Goal: Task Accomplishment & Management: Complete application form

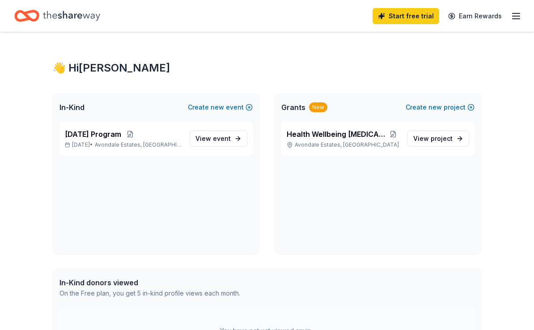
click at [114, 135] on span "[DATE] Program" at bounding box center [93, 134] width 56 height 11
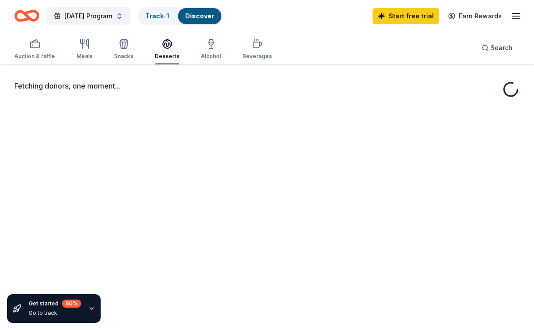
scroll to position [32, 0]
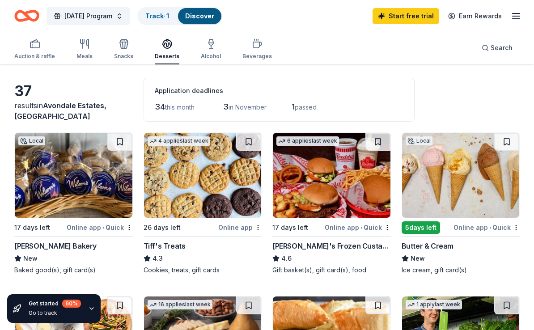
click at [42, 179] on img at bounding box center [74, 175] width 118 height 85
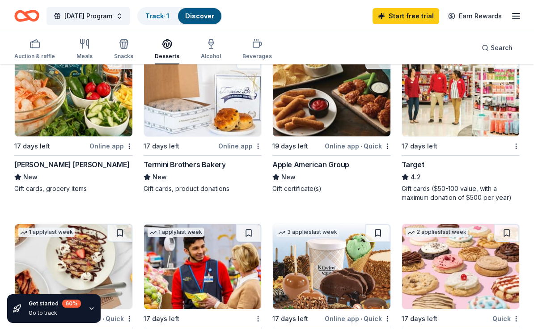
scroll to position [624, 0]
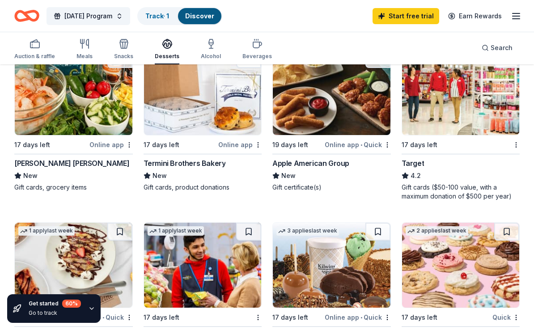
click at [477, 112] on img at bounding box center [461, 92] width 118 height 85
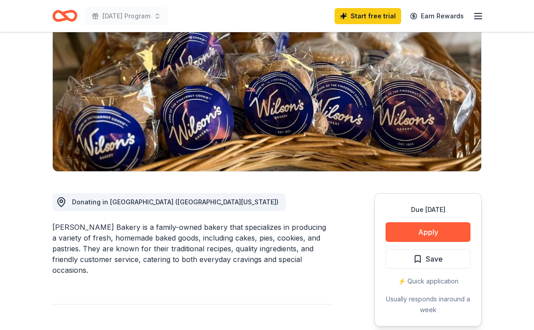
scroll to position [106, 0]
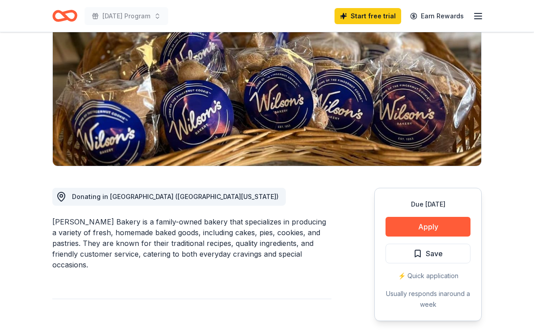
click at [432, 219] on button "Apply" at bounding box center [428, 227] width 85 height 20
click at [422, 219] on button "Apply" at bounding box center [428, 227] width 85 height 20
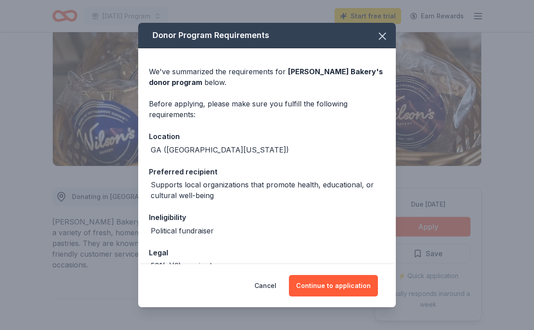
click at [385, 34] on icon "button" at bounding box center [382, 36] width 6 height 6
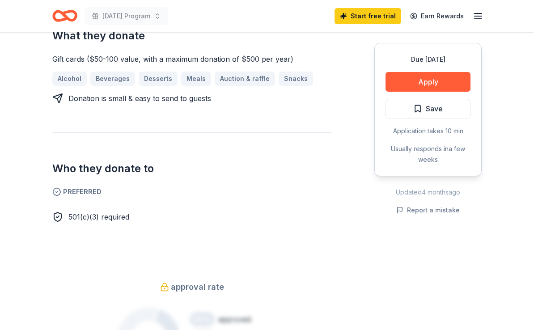
scroll to position [377, 0]
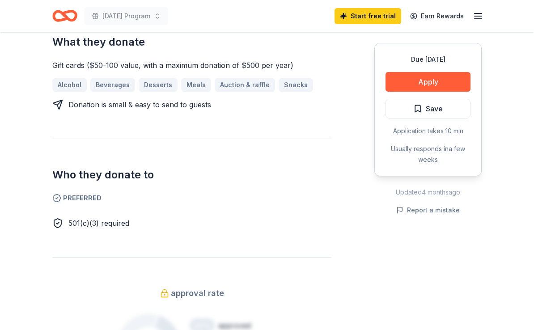
click at [433, 80] on button "Apply" at bounding box center [428, 82] width 85 height 20
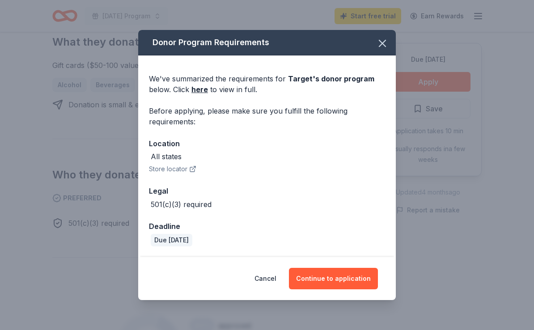
click at [328, 286] on button "Continue to application" at bounding box center [333, 278] width 89 height 21
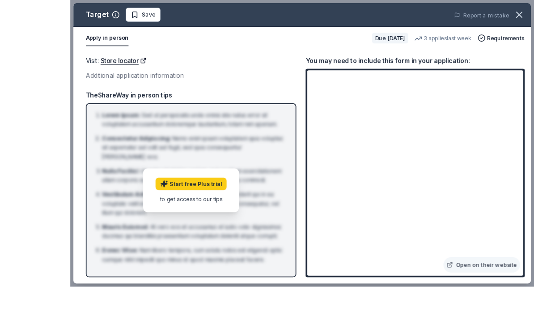
scroll to position [403, 0]
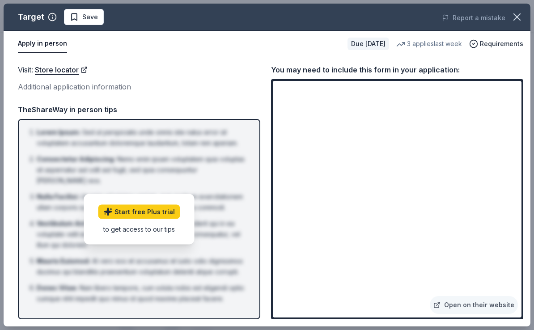
click at [471, 314] on link "Open on their website" at bounding box center [474, 305] width 88 height 18
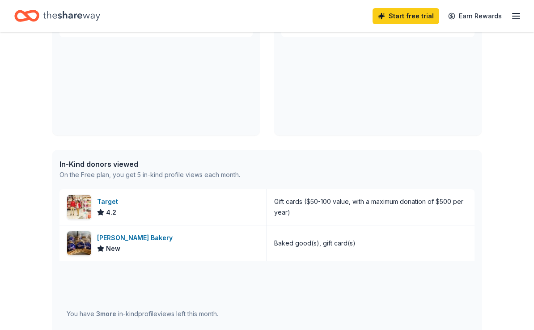
scroll to position [120, 0]
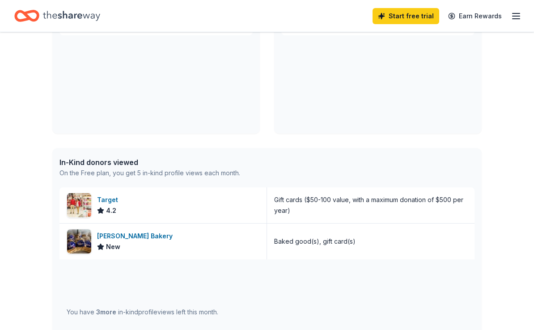
click at [104, 166] on div "In-Kind donors viewed" at bounding box center [150, 162] width 181 height 11
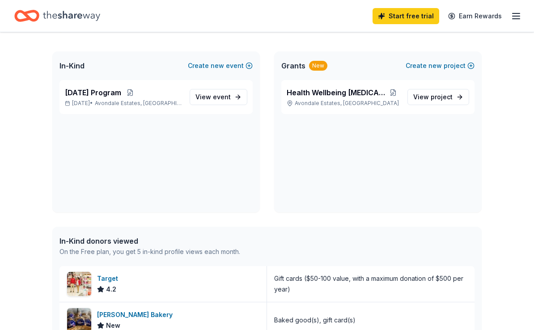
scroll to position [41, 0]
click at [111, 98] on span "[DATE] Program" at bounding box center [93, 93] width 56 height 11
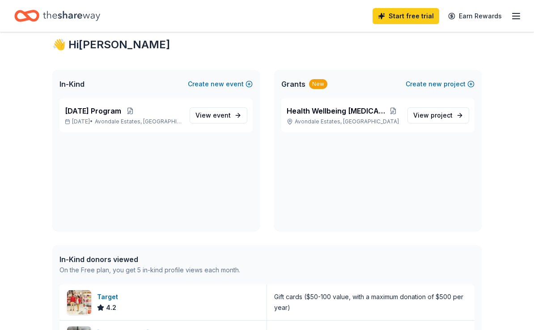
scroll to position [4, 0]
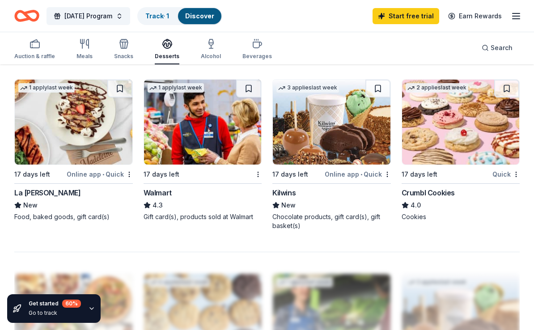
scroll to position [769, 0]
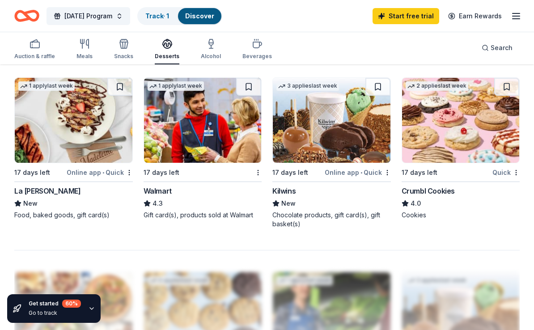
click at [460, 131] on img at bounding box center [461, 120] width 118 height 85
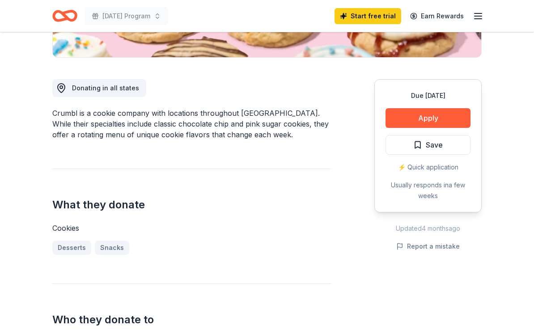
scroll to position [214, 0]
click at [431, 116] on button "Apply" at bounding box center [428, 119] width 85 height 20
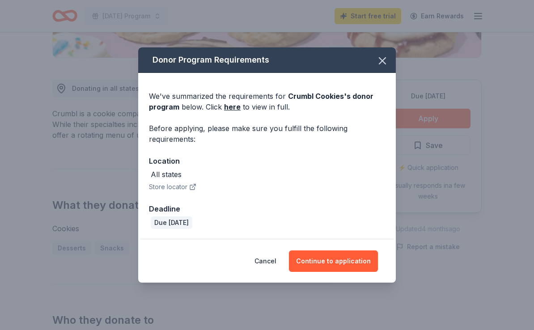
click at [333, 265] on button "Continue to application" at bounding box center [333, 261] width 89 height 21
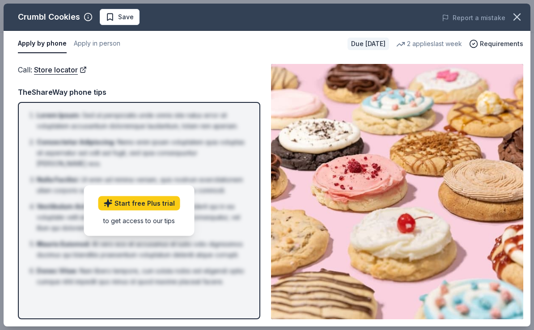
click at [515, 18] on icon "button" at bounding box center [517, 17] width 13 height 13
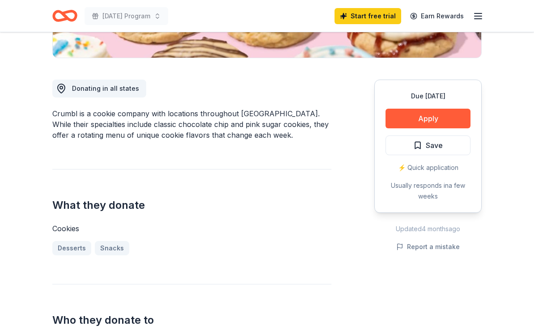
click at [426, 169] on div "⚡️ Quick application" at bounding box center [428, 167] width 85 height 11
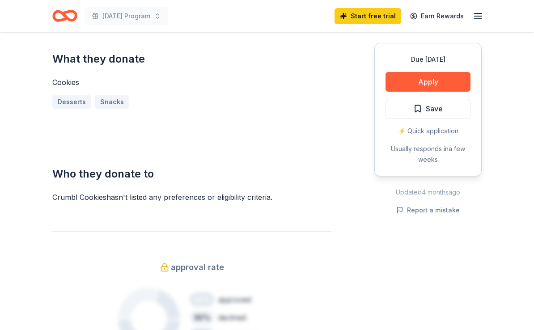
scroll to position [361, 0]
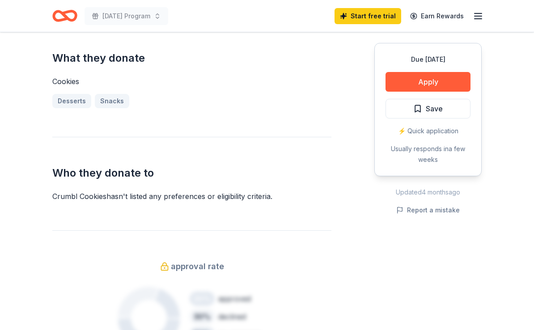
click at [166, 197] on div "Crumbl Cookies hasn ' t listed any preferences or eligibility criteria." at bounding box center [191, 196] width 279 height 11
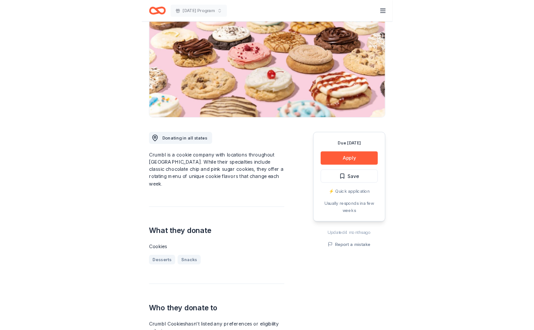
scroll to position [112, 0]
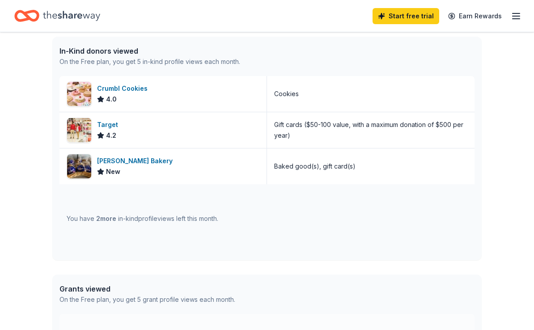
scroll to position [232, 0]
click at [100, 220] on span "2 more" at bounding box center [106, 218] width 20 height 8
click at [94, 218] on div "You have 2 more in-kind profile views left this month." at bounding box center [143, 218] width 152 height 11
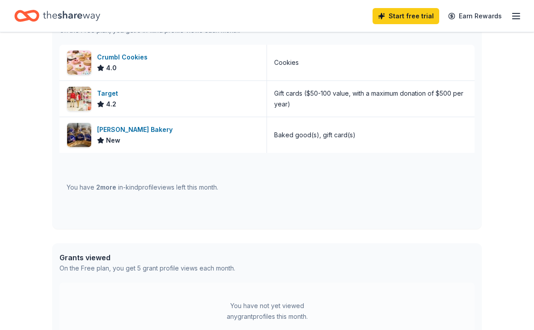
scroll to position [264, 0]
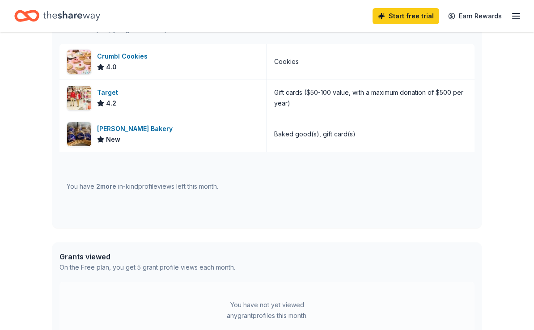
click at [307, 305] on div "You have not yet viewed any grant profiles this month." at bounding box center [267, 310] width 112 height 21
click at [263, 316] on div "You have not yet viewed any grant profiles this month." at bounding box center [267, 310] width 112 height 21
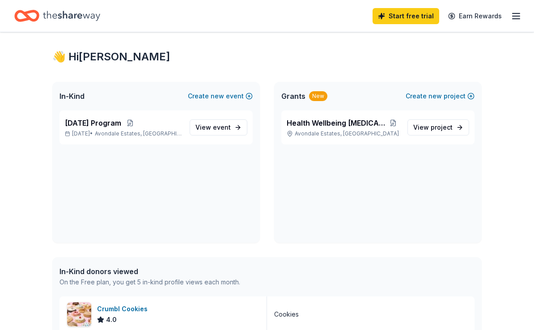
scroll to position [0, 0]
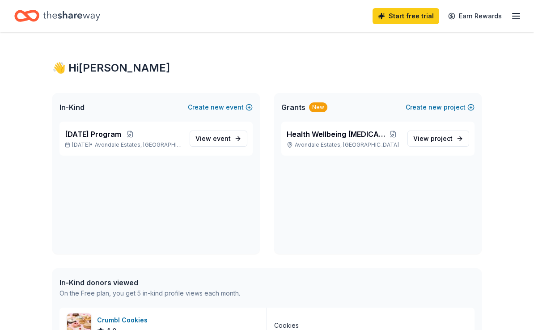
click at [520, 21] on icon "button" at bounding box center [516, 16] width 11 height 11
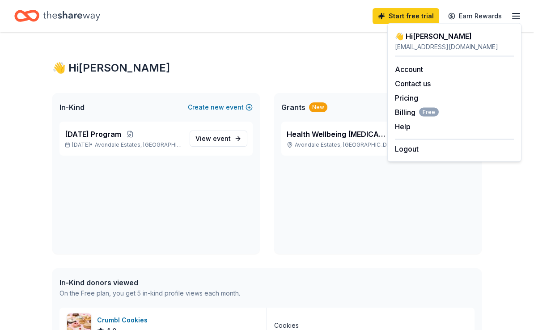
click at [423, 299] on div "In-Kind donors viewed On the Free plan, you get 5 in-kind profile views each mo…" at bounding box center [267, 288] width 430 height 39
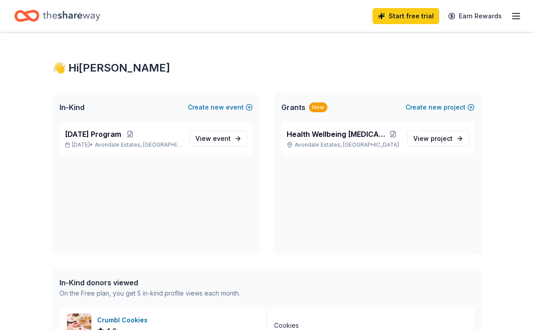
click at [102, 138] on span "[DATE] Program" at bounding box center [93, 134] width 56 height 11
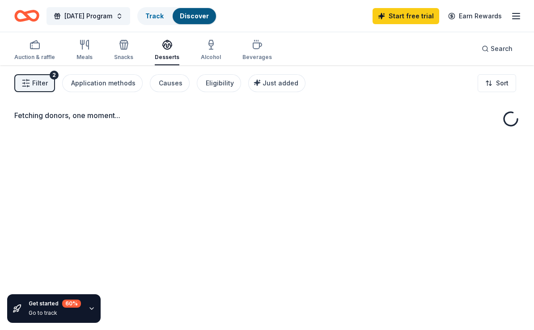
click at [216, 139] on div "Fetching donors, one moment..." at bounding box center [267, 230] width 534 height 330
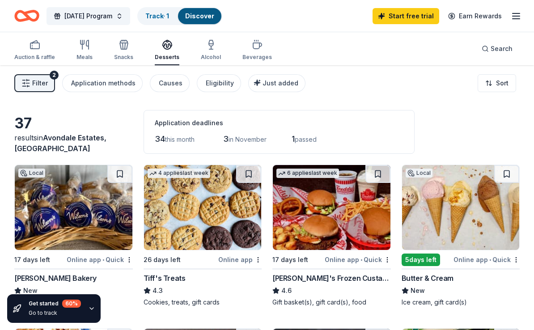
click at [34, 81] on span "Filter" at bounding box center [40, 83] width 16 height 11
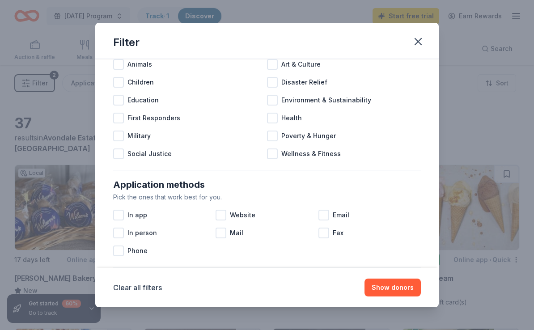
scroll to position [46, 0]
click at [270, 155] on div at bounding box center [272, 154] width 11 height 11
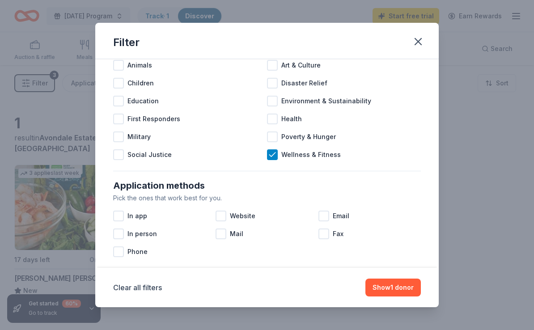
click at [273, 122] on div at bounding box center [272, 119] width 11 height 11
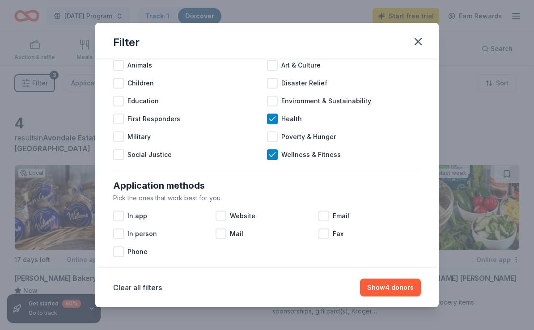
click at [271, 137] on div at bounding box center [272, 137] width 11 height 11
click at [389, 288] on button "Show 4 donors" at bounding box center [390, 288] width 61 height 18
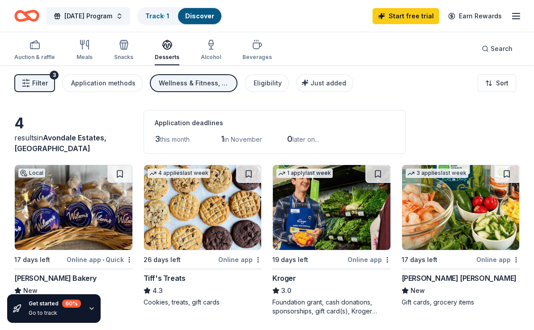
click at [258, 82] on div "Eligibility" at bounding box center [268, 83] width 28 height 11
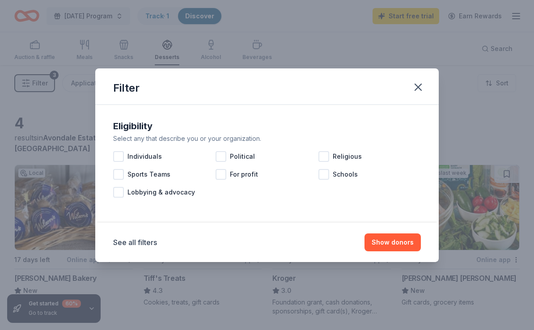
click at [420, 89] on icon "button" at bounding box center [418, 87] width 6 height 6
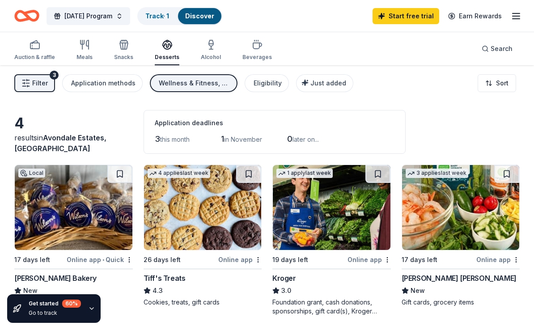
click at [89, 45] on icon "button" at bounding box center [84, 44] width 11 height 11
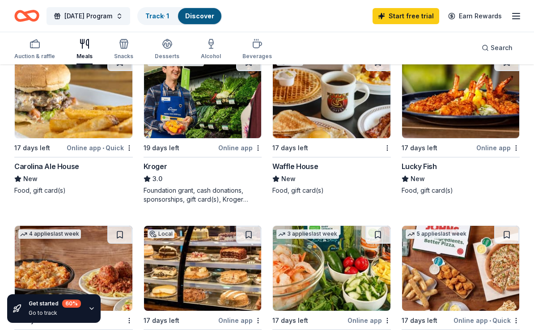
scroll to position [288, 0]
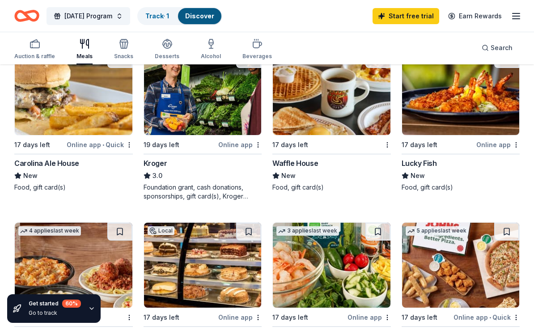
click at [318, 120] on img at bounding box center [332, 92] width 118 height 85
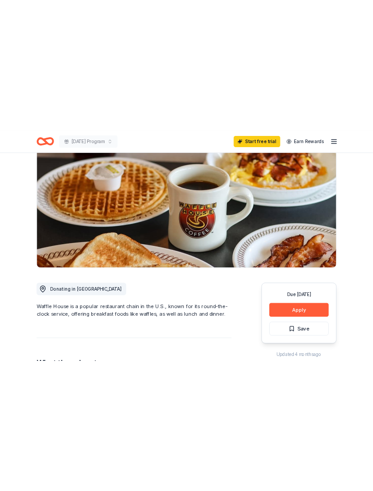
scroll to position [75, 0]
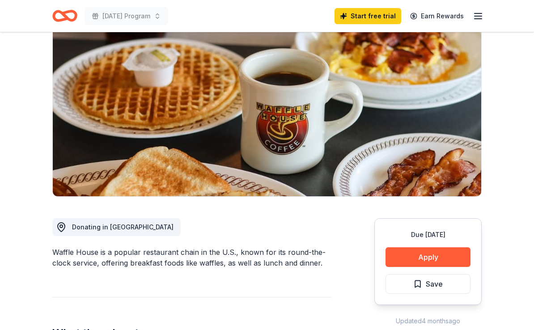
click at [435, 263] on button "Apply" at bounding box center [428, 257] width 85 height 20
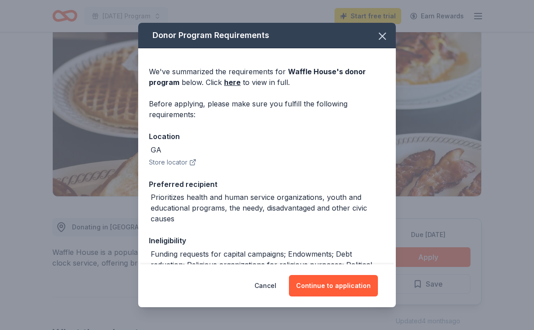
click at [333, 297] on button "Continue to application" at bounding box center [333, 285] width 89 height 21
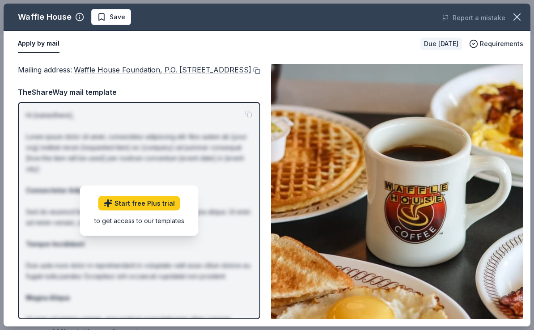
click at [105, 14] on span "Save" at bounding box center [111, 17] width 28 height 11
click at [114, 71] on span "Waffle House Foundation, P.O. Box 6450, Norcross, GA 30091" at bounding box center [163, 69] width 178 height 9
